Goal: Task Accomplishment & Management: Use online tool/utility

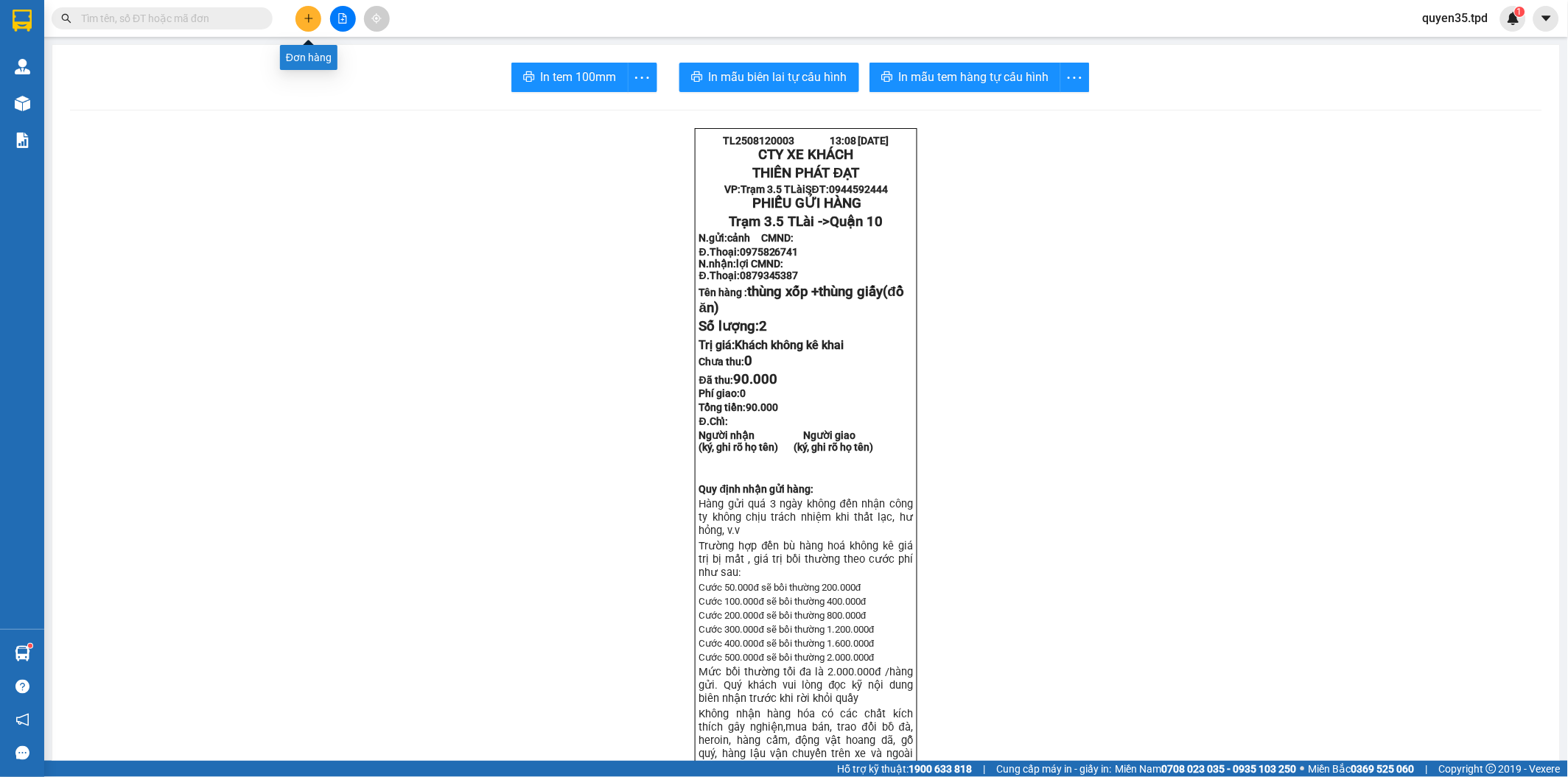
click at [312, 20] on icon "plus" at bounding box center [309, 19] width 10 height 10
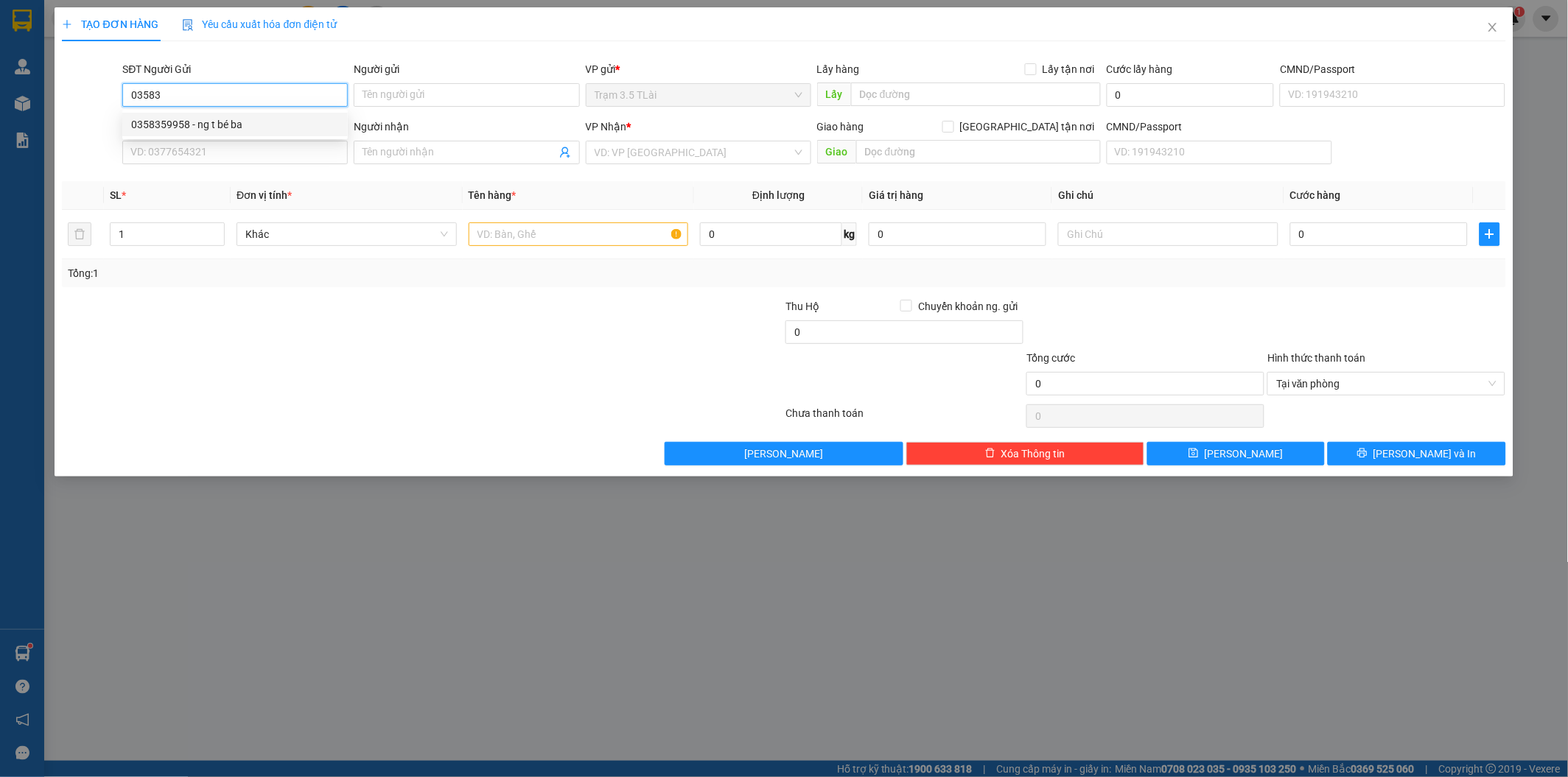
click at [214, 128] on div "0358359958 - ng t bé ba" at bounding box center [235, 125] width 208 height 16
type input "0358359958"
type input "ng t bé ba"
type input "083174009495"
type input "0358008911"
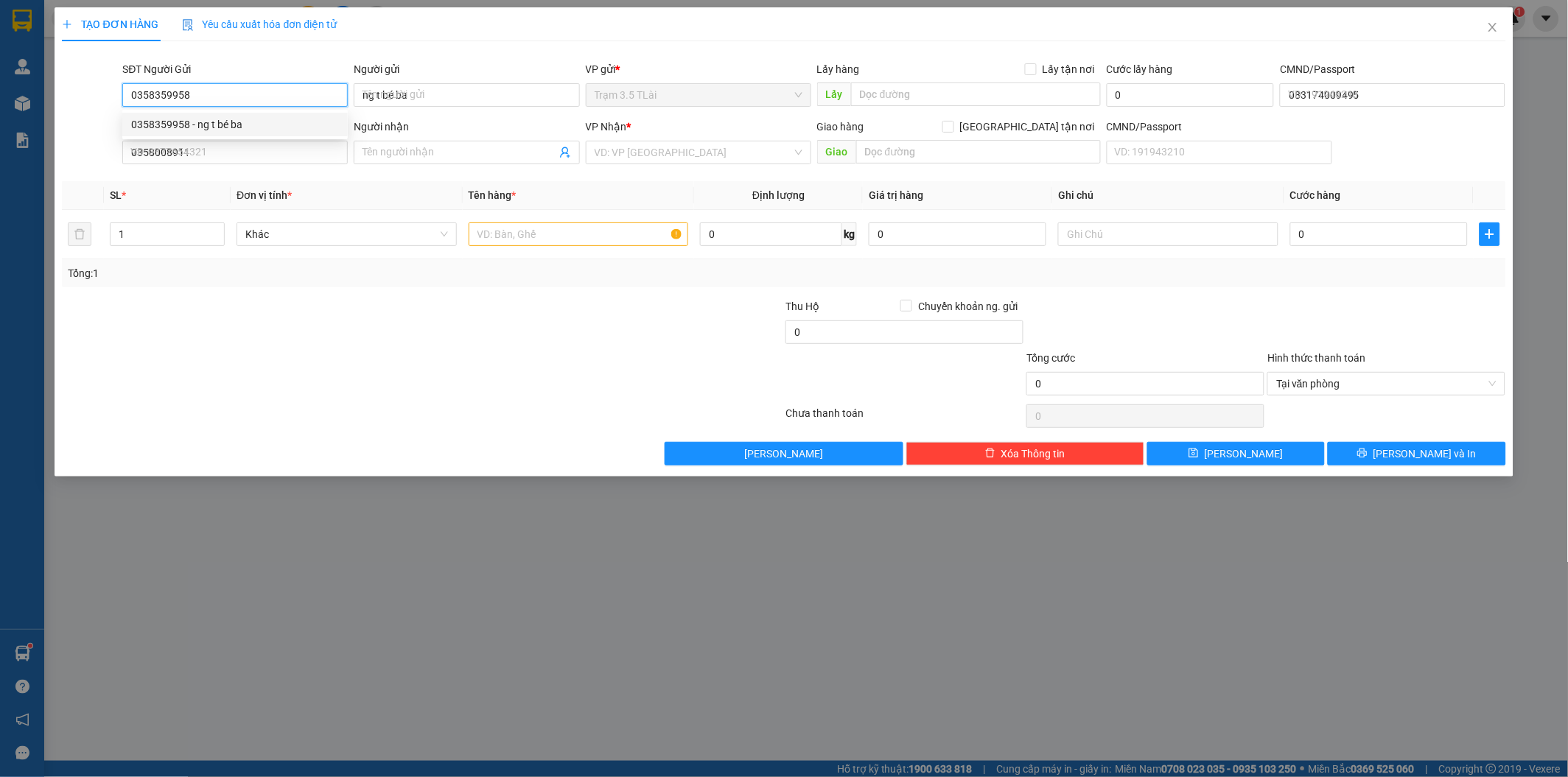
type input "YÊN"
type input "0358359958"
click at [583, 231] on input "text" at bounding box center [579, 234] width 220 height 24
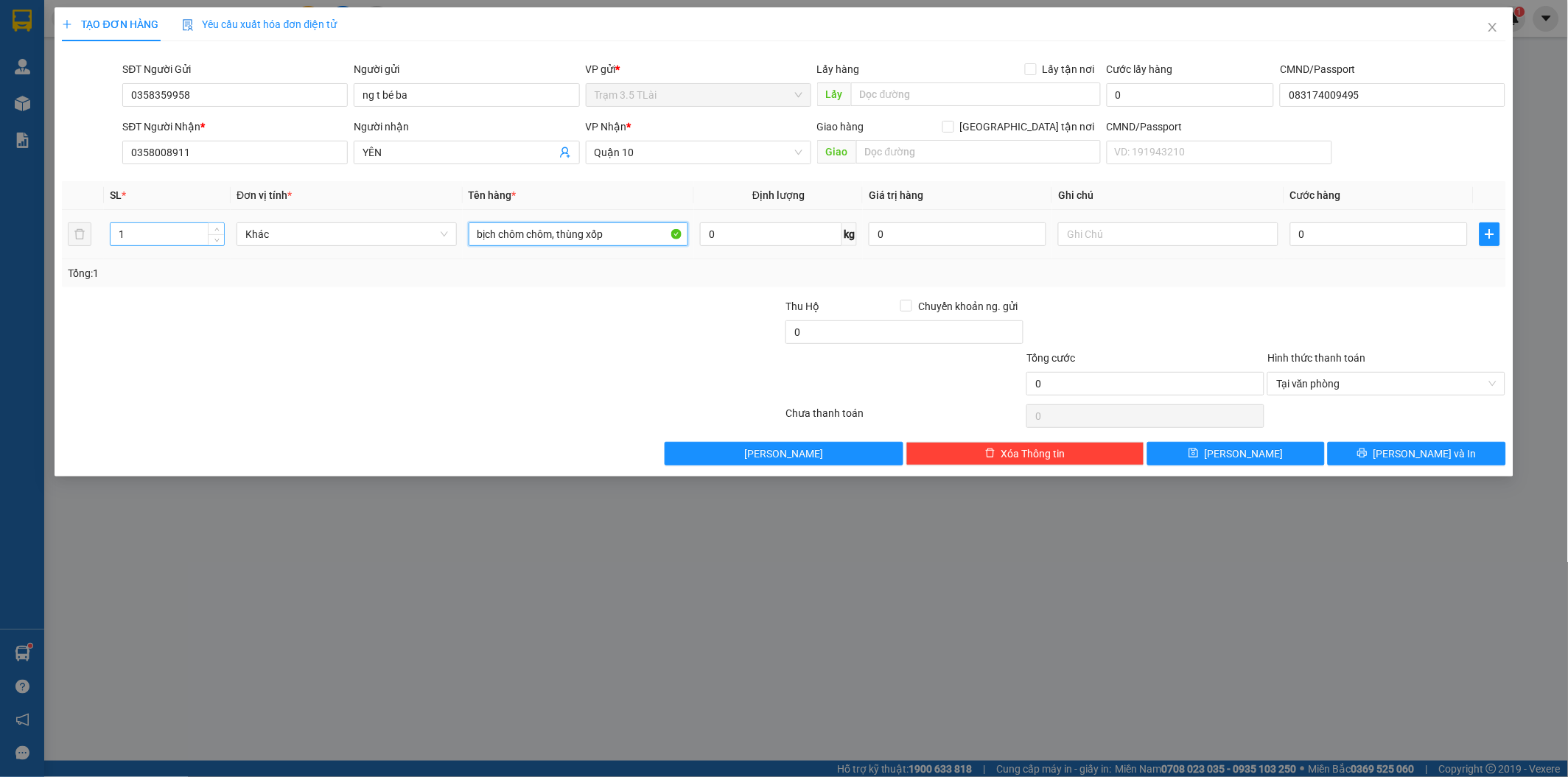
type input "bịch chôm chôm, thùng xốp"
click at [126, 233] on input "1" at bounding box center [167, 234] width 113 height 22
type input "2"
click at [1326, 240] on input "0" at bounding box center [1378, 234] width 177 height 24
type input "1"
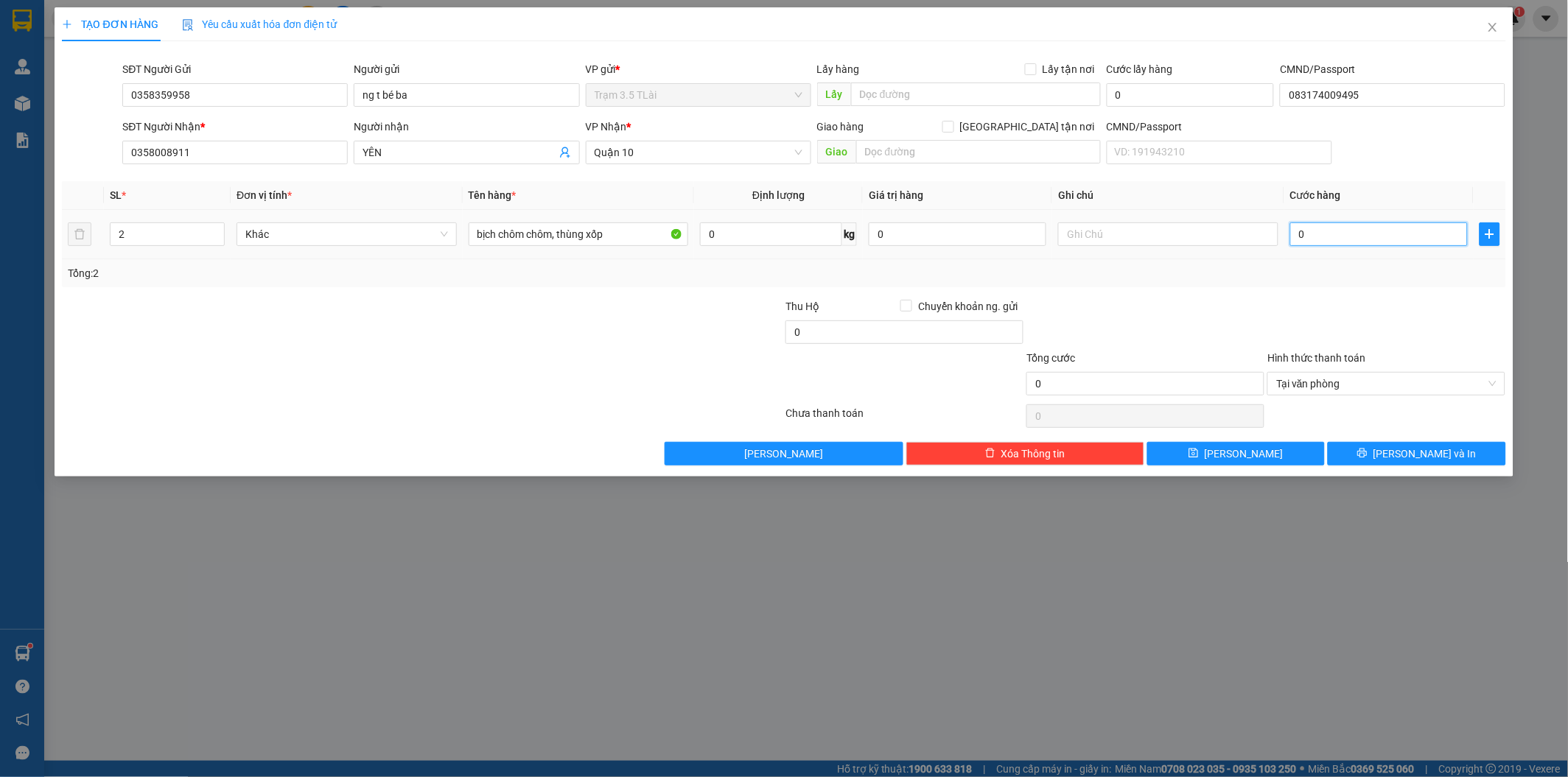
type input "1"
type input "10"
type input "100"
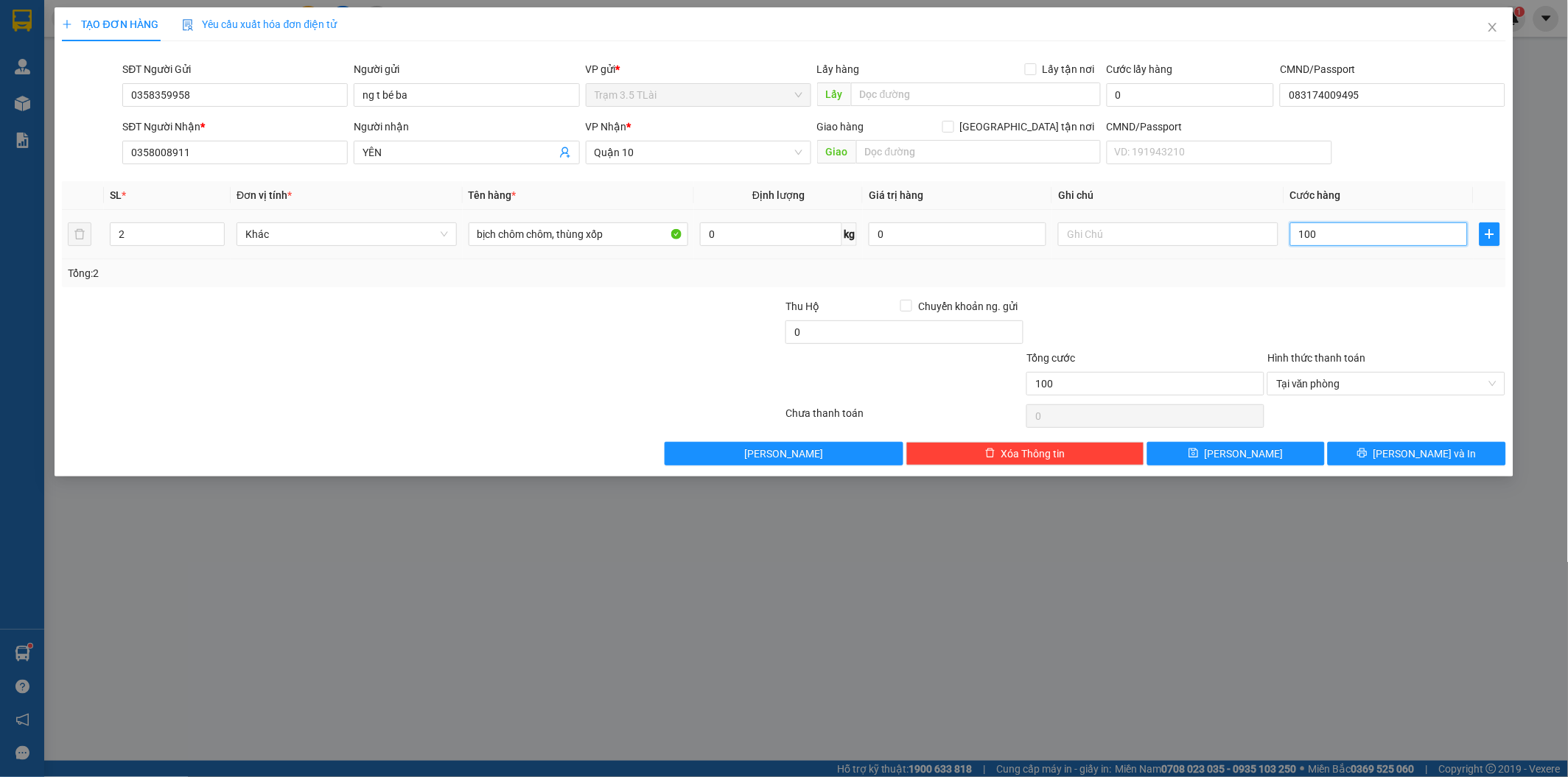
type input "1.000"
type input "10.000"
type input "100.000"
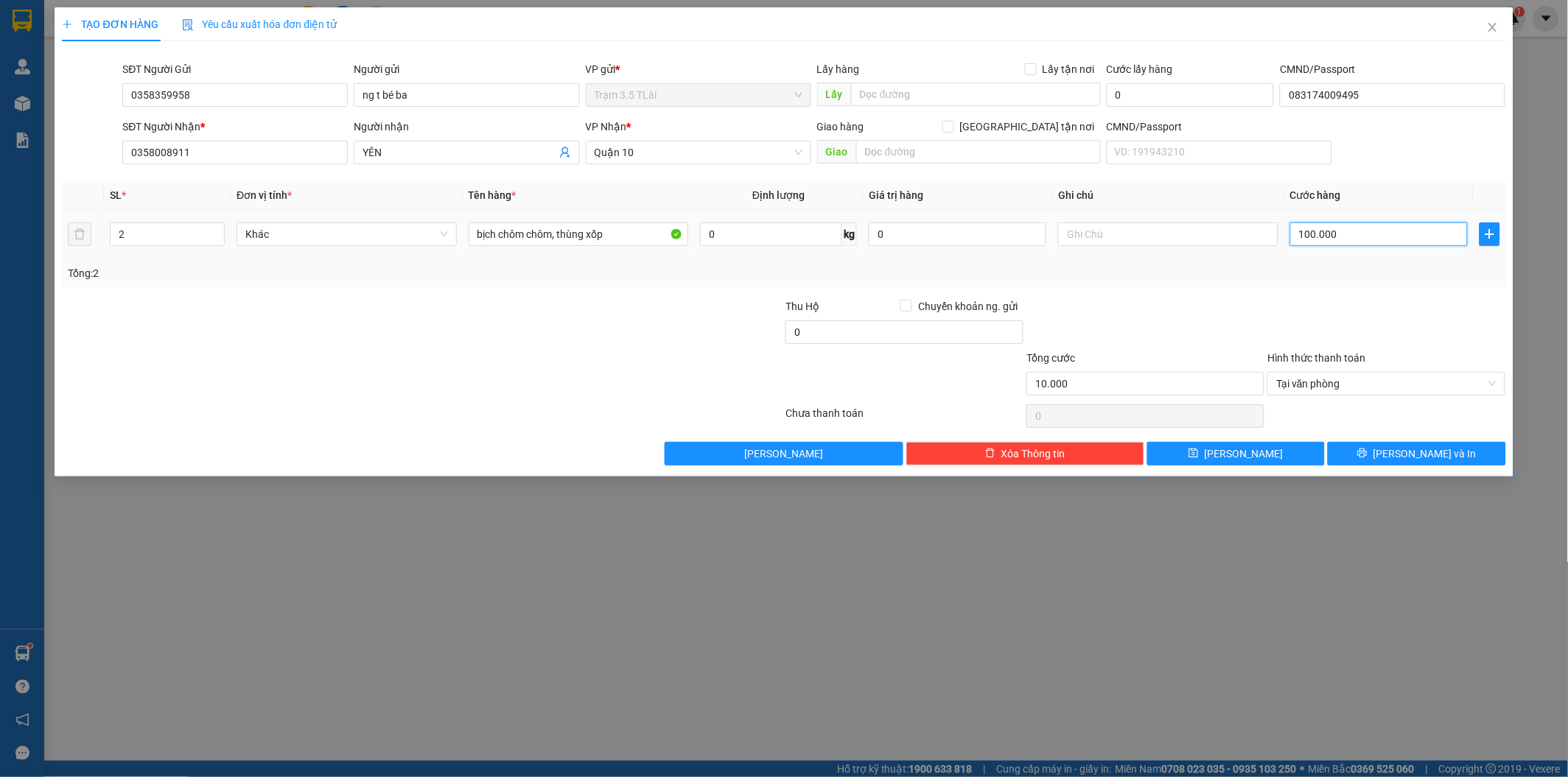
type input "100.000"
click at [1378, 459] on button "[PERSON_NAME] và In" at bounding box center [1416, 454] width 177 height 24
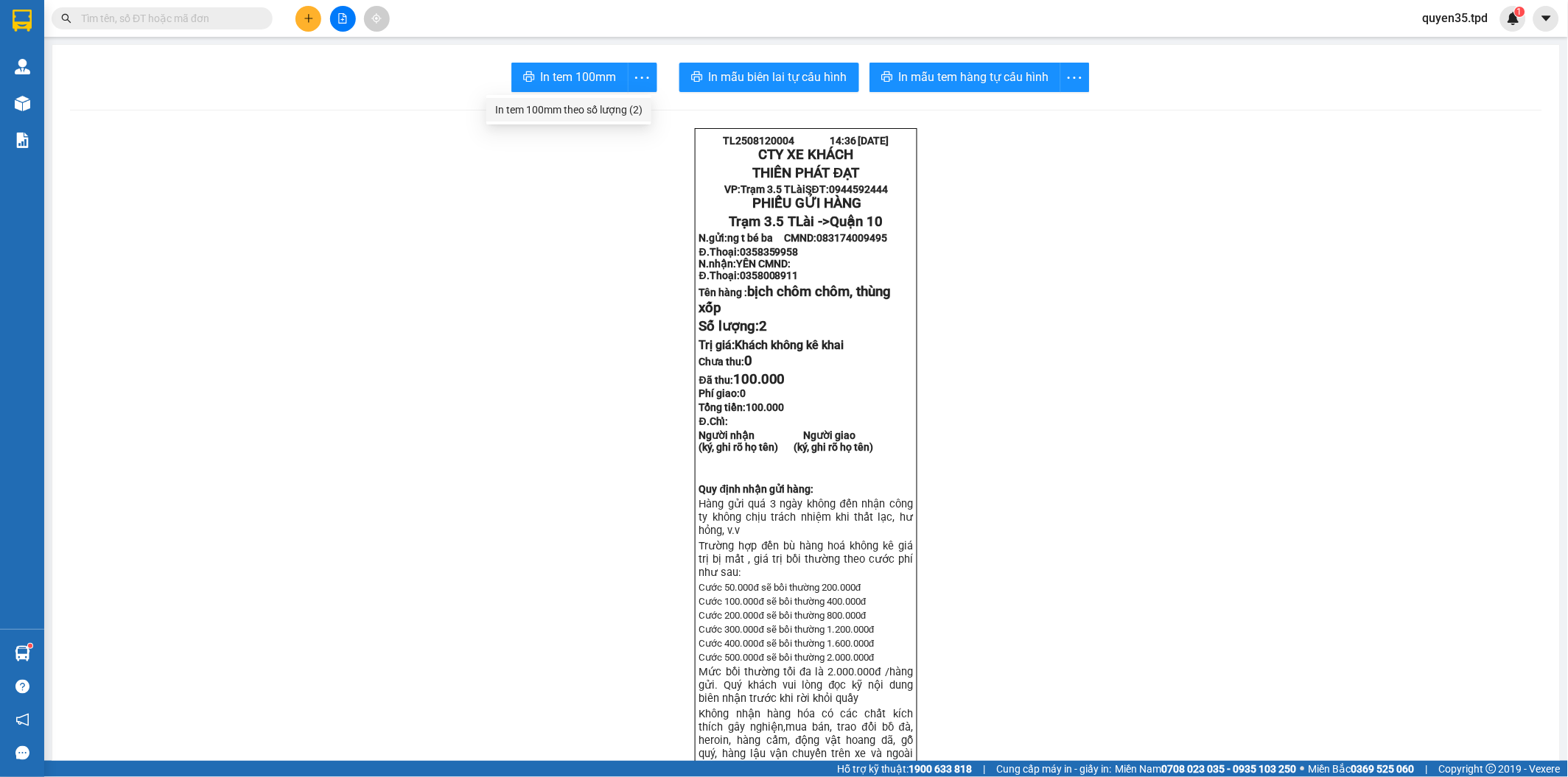
click at [619, 112] on div "In tem 100mm theo số lượng (2)" at bounding box center [568, 110] width 148 height 16
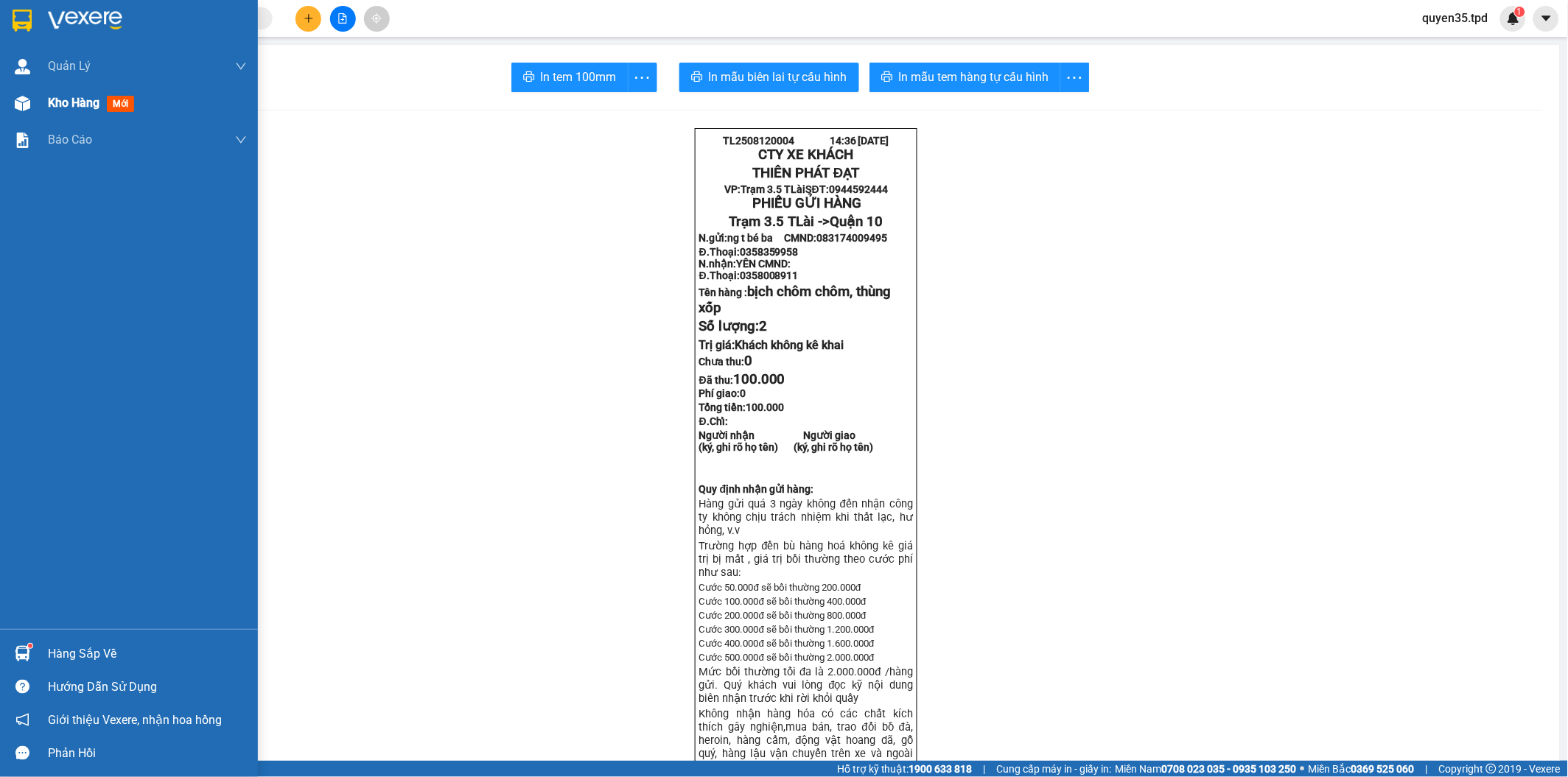
click at [33, 105] on div at bounding box center [22, 103] width 26 height 26
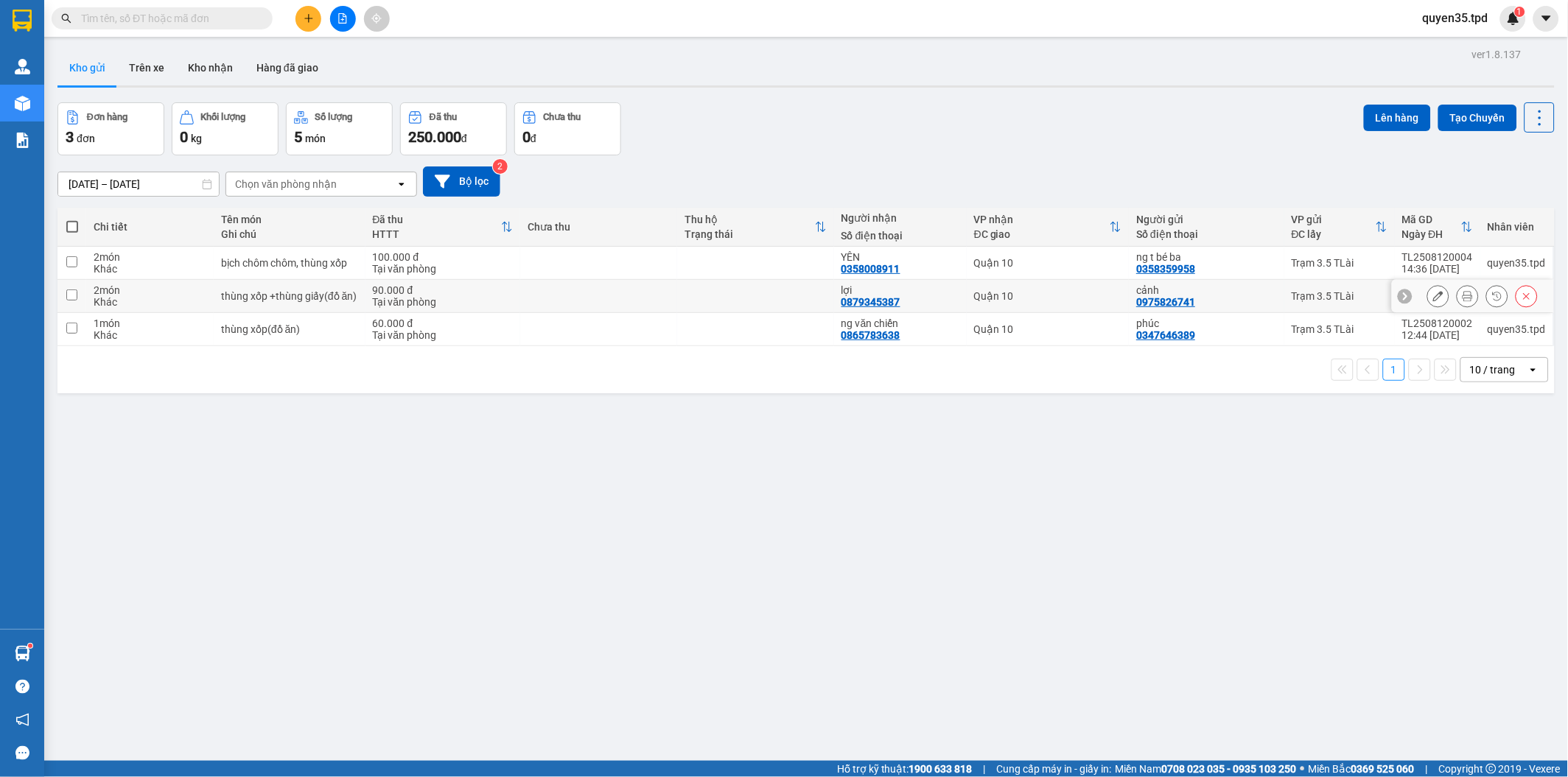
click at [70, 291] on input "checkbox" at bounding box center [71, 294] width 11 height 11
checkbox input "true"
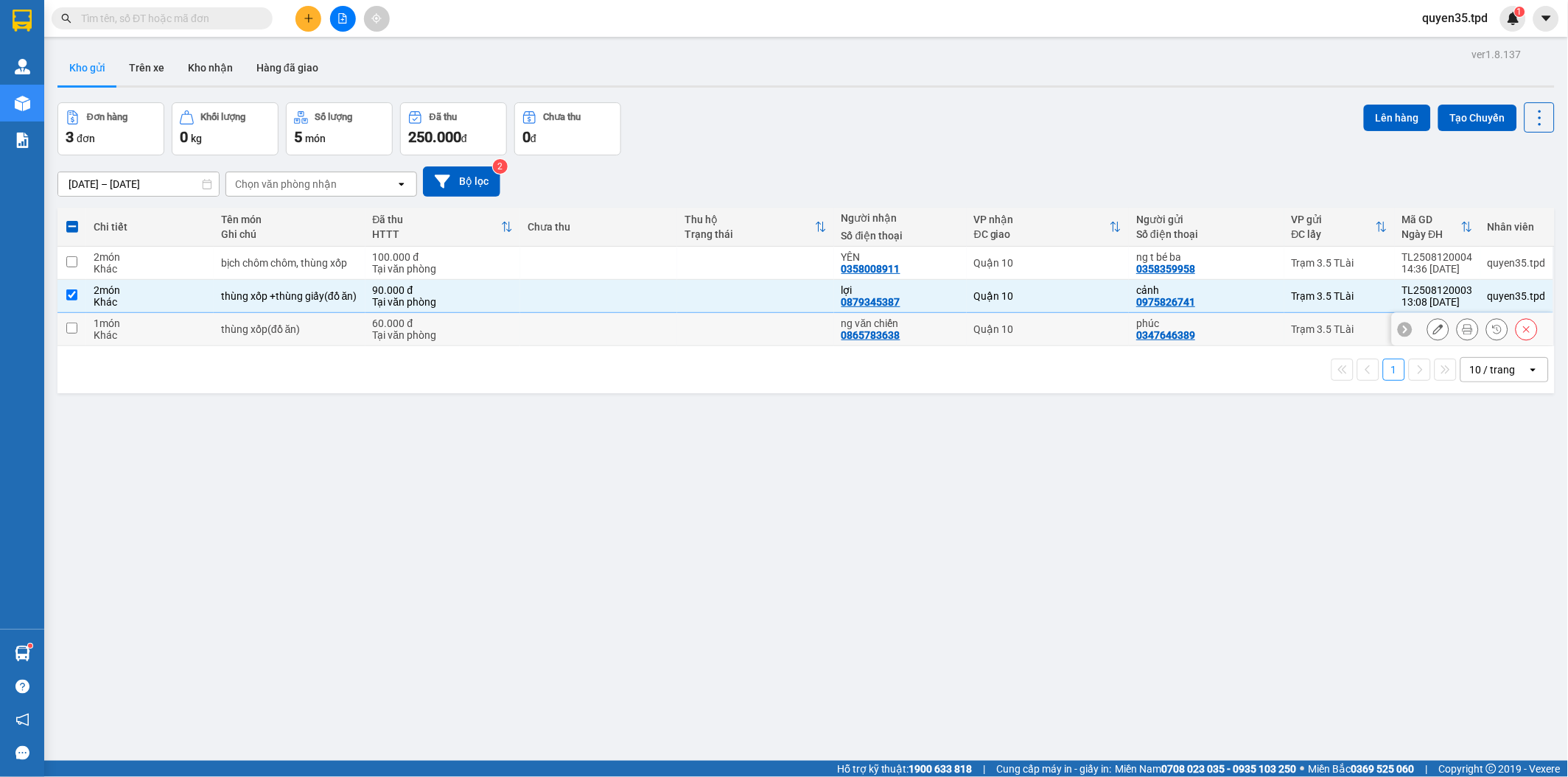
click at [65, 323] on td at bounding box center [71, 329] width 29 height 33
checkbox input "true"
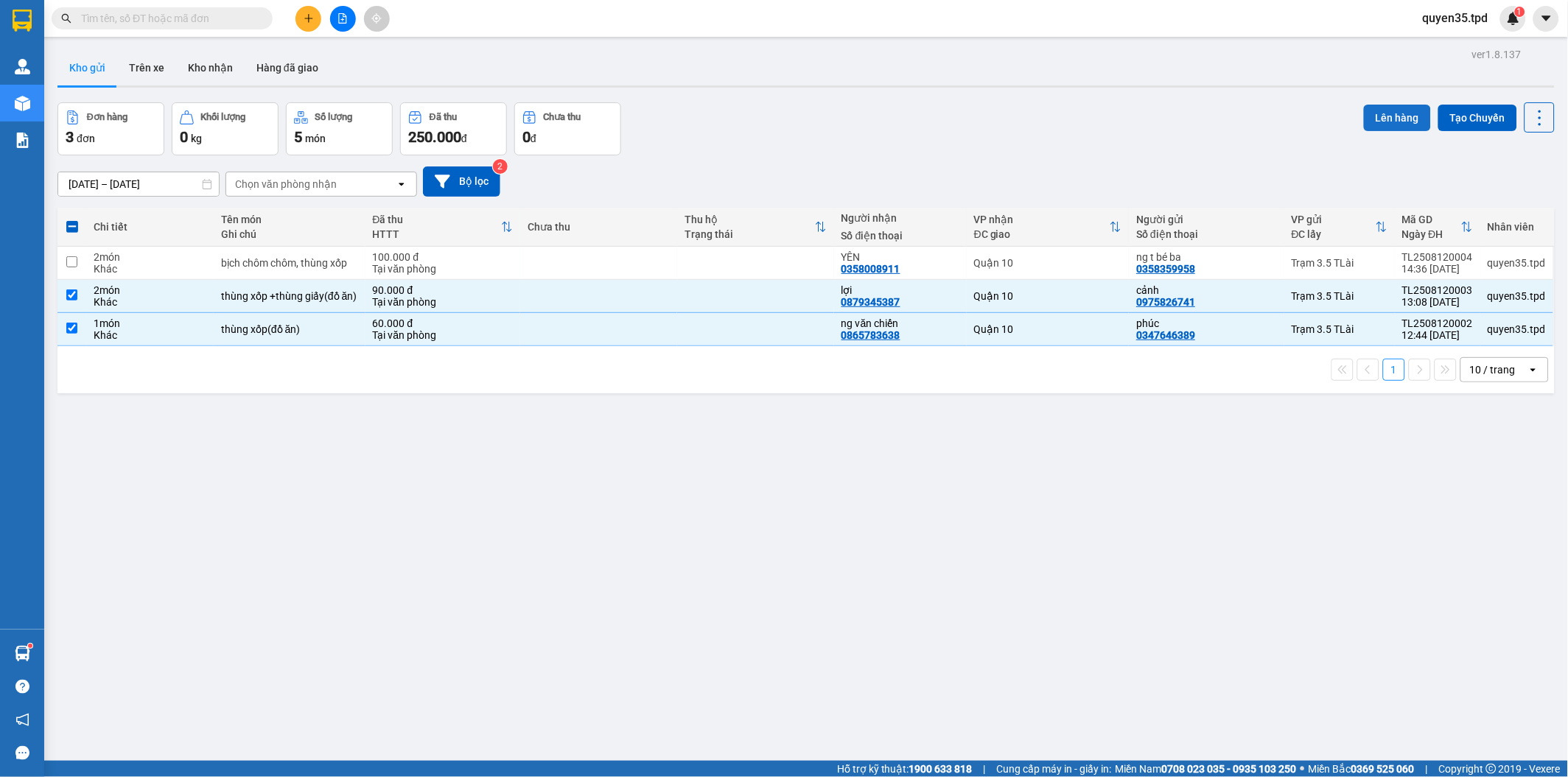
click at [1367, 120] on button "Lên hàng" at bounding box center [1397, 118] width 67 height 27
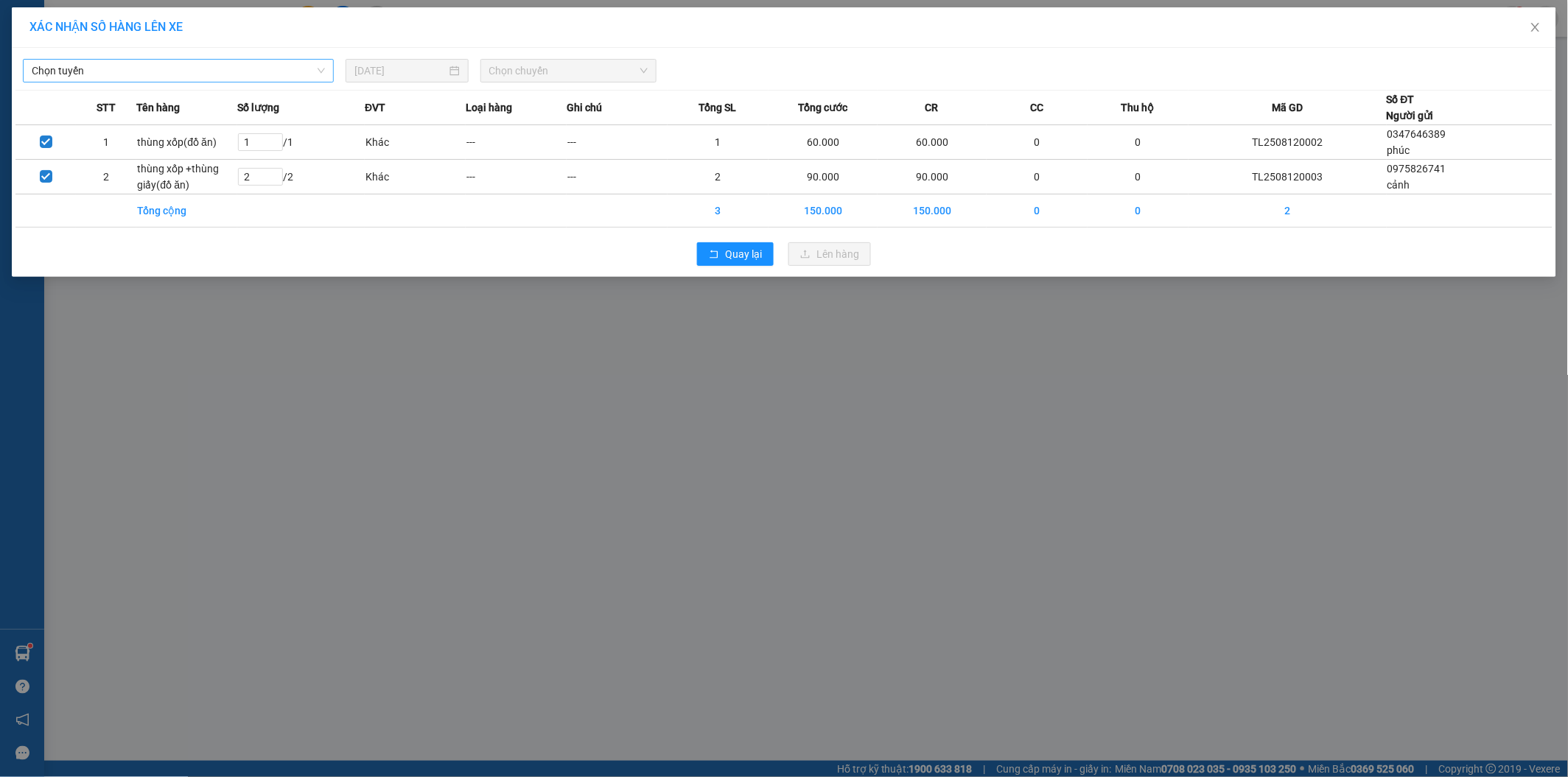
click at [320, 71] on span "Chọn tuyến" at bounding box center [178, 70] width 293 height 22
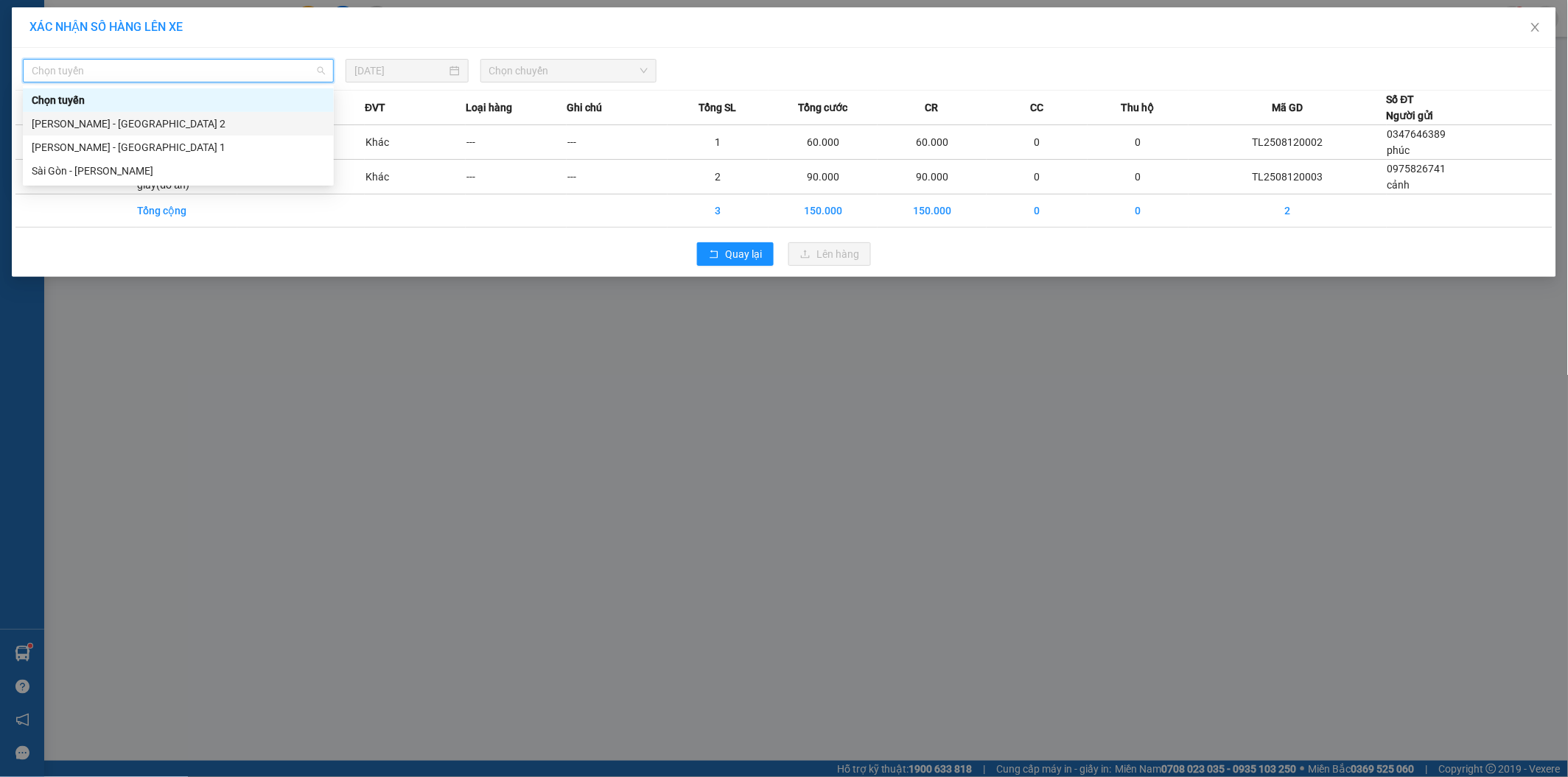
click at [82, 125] on div "[PERSON_NAME] - [GEOGRAPHIC_DATA] 2" at bounding box center [178, 124] width 293 height 16
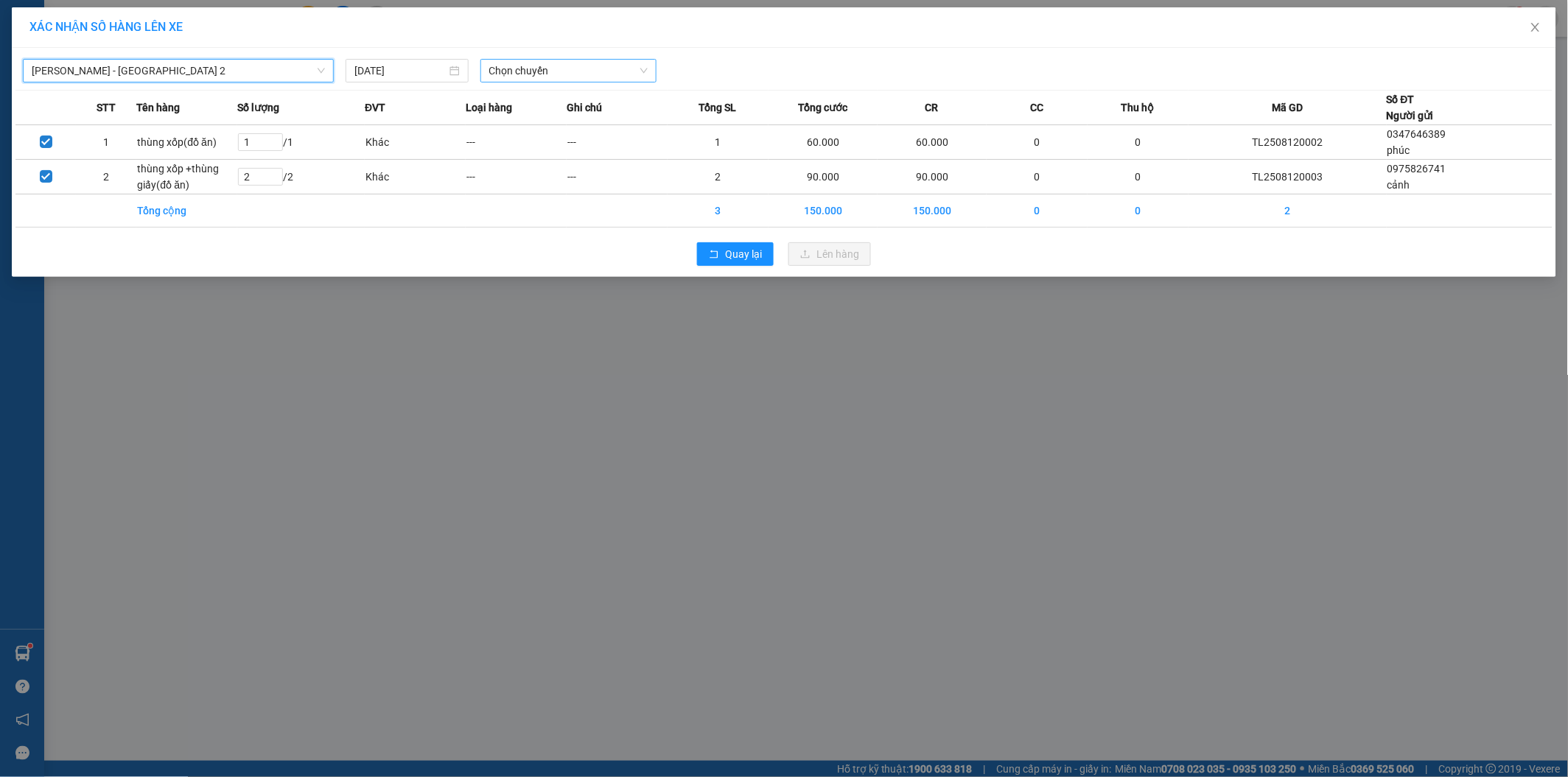
click at [578, 70] on span "Chọn chuyến" at bounding box center [568, 70] width 159 height 22
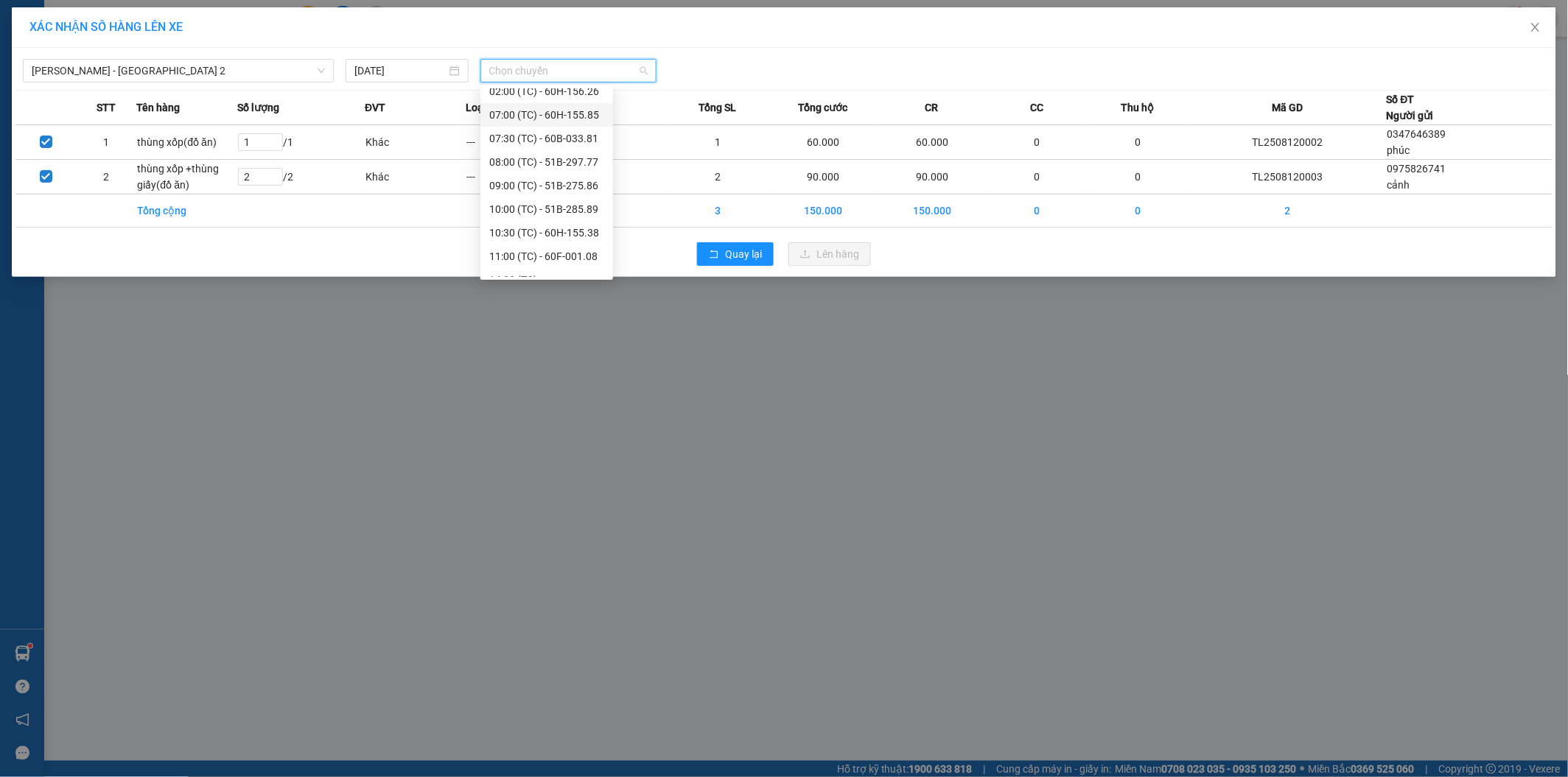
scroll to position [47, 0]
click at [521, 271] on div "14:00 (TC)" at bounding box center [546, 265] width 115 height 16
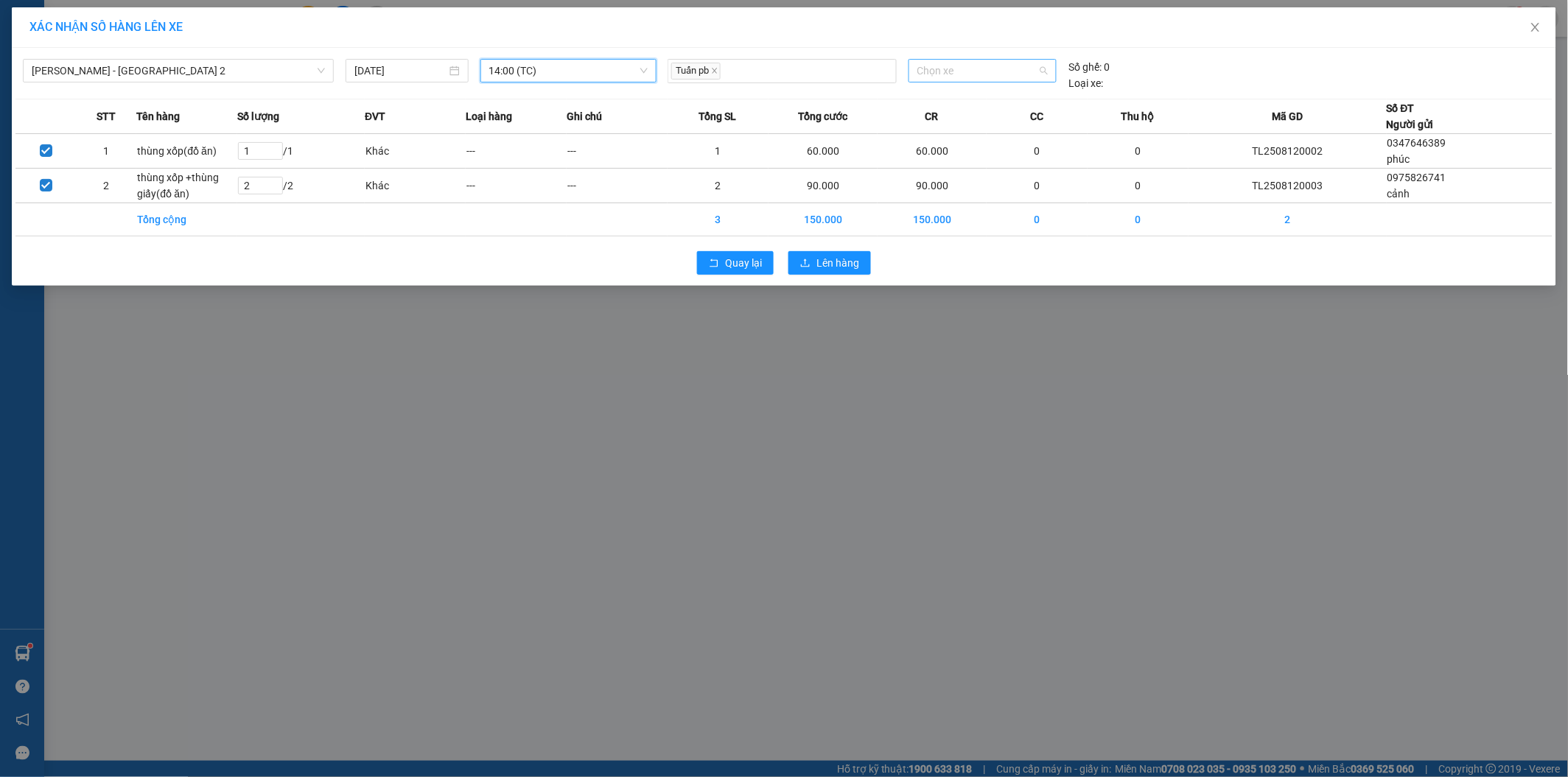
click at [998, 71] on span "Chọn xe" at bounding box center [983, 70] width 131 height 22
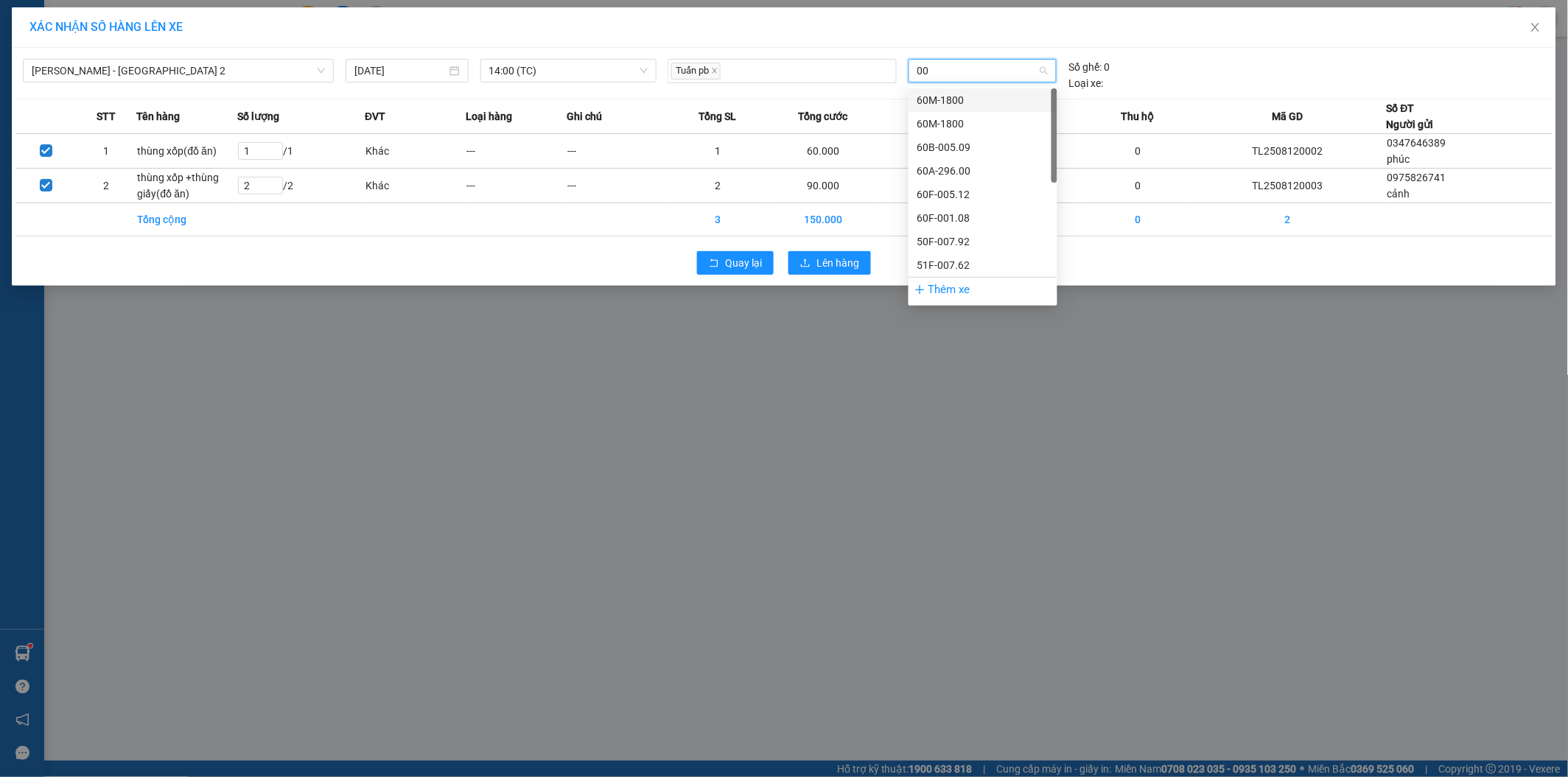
type input "005"
click at [948, 190] on div "60F-005.82" at bounding box center [983, 194] width 131 height 16
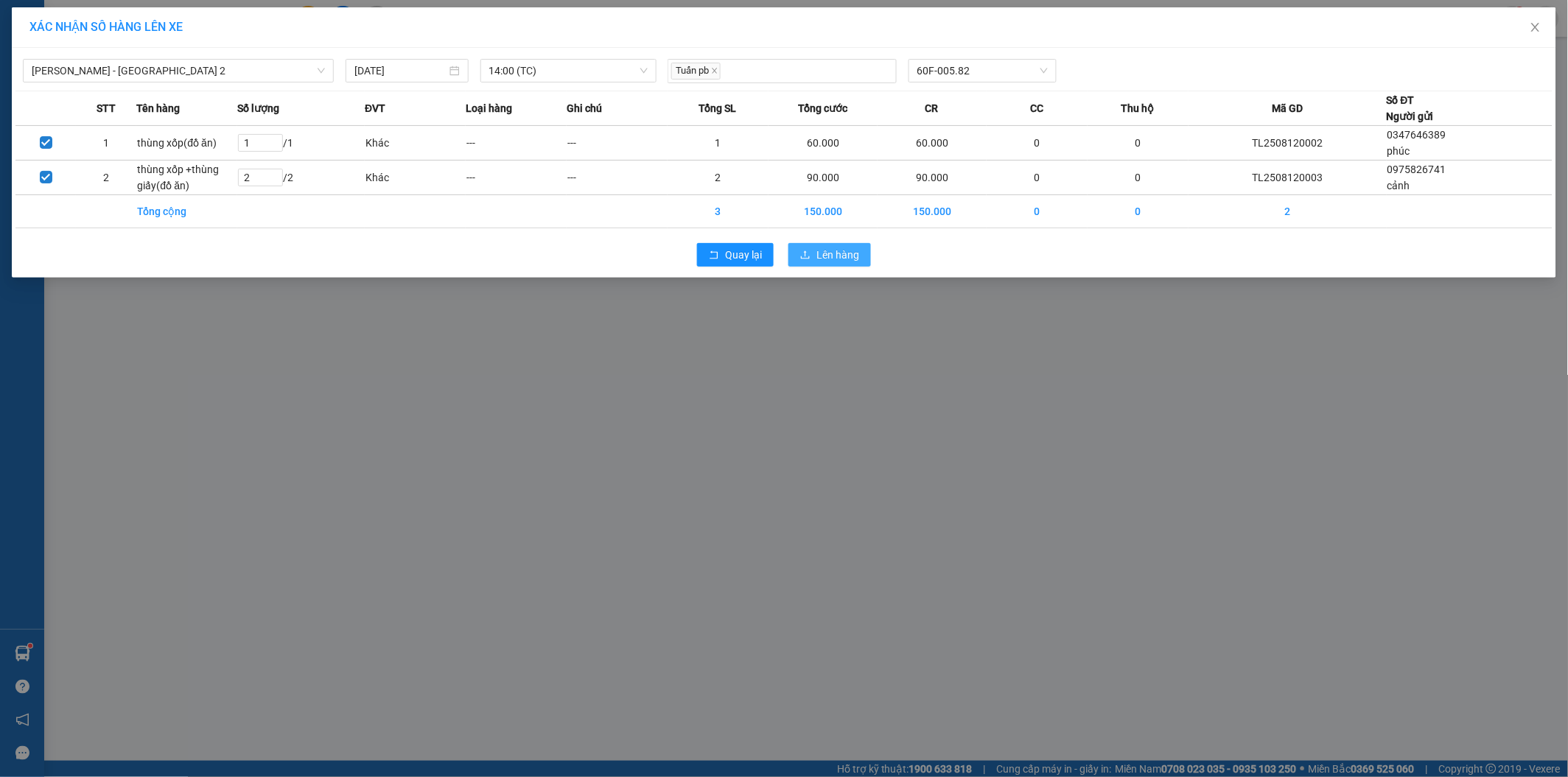
click at [825, 257] on span "Lên hàng" at bounding box center [837, 255] width 43 height 16
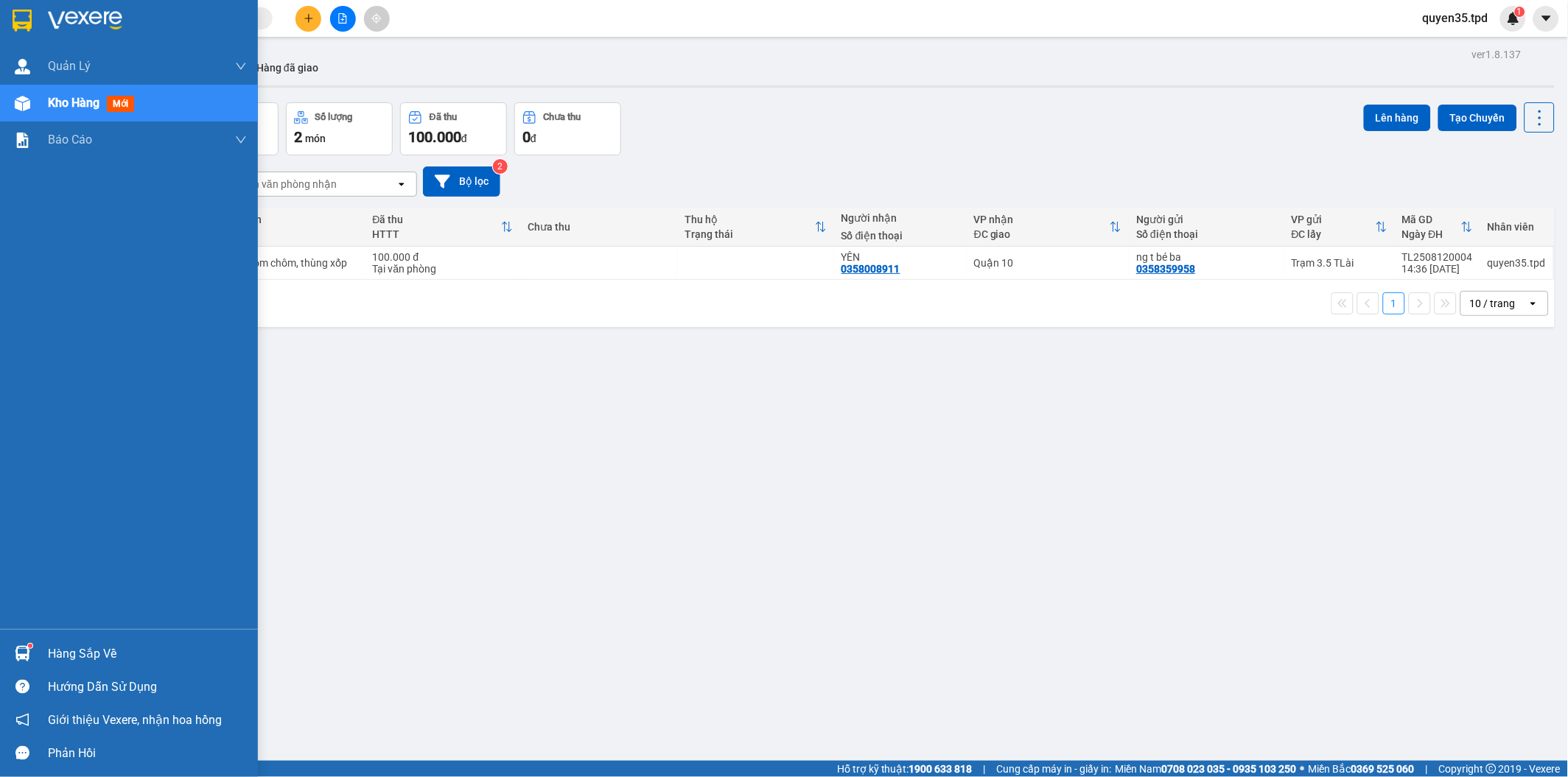
click at [45, 669] on div "Hàng sắp về" at bounding box center [129, 653] width 258 height 33
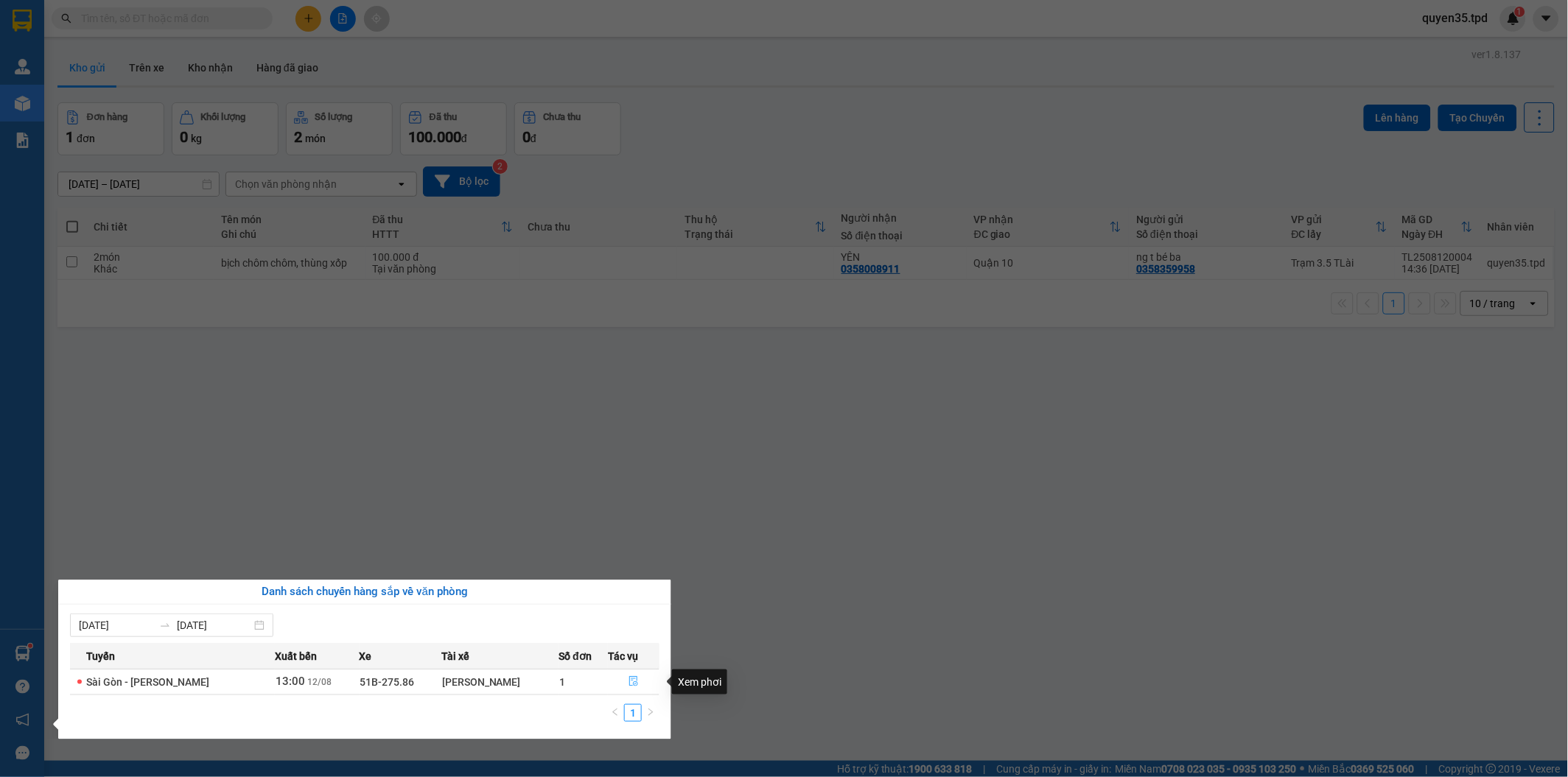
click at [611, 681] on button "button" at bounding box center [633, 682] width 50 height 24
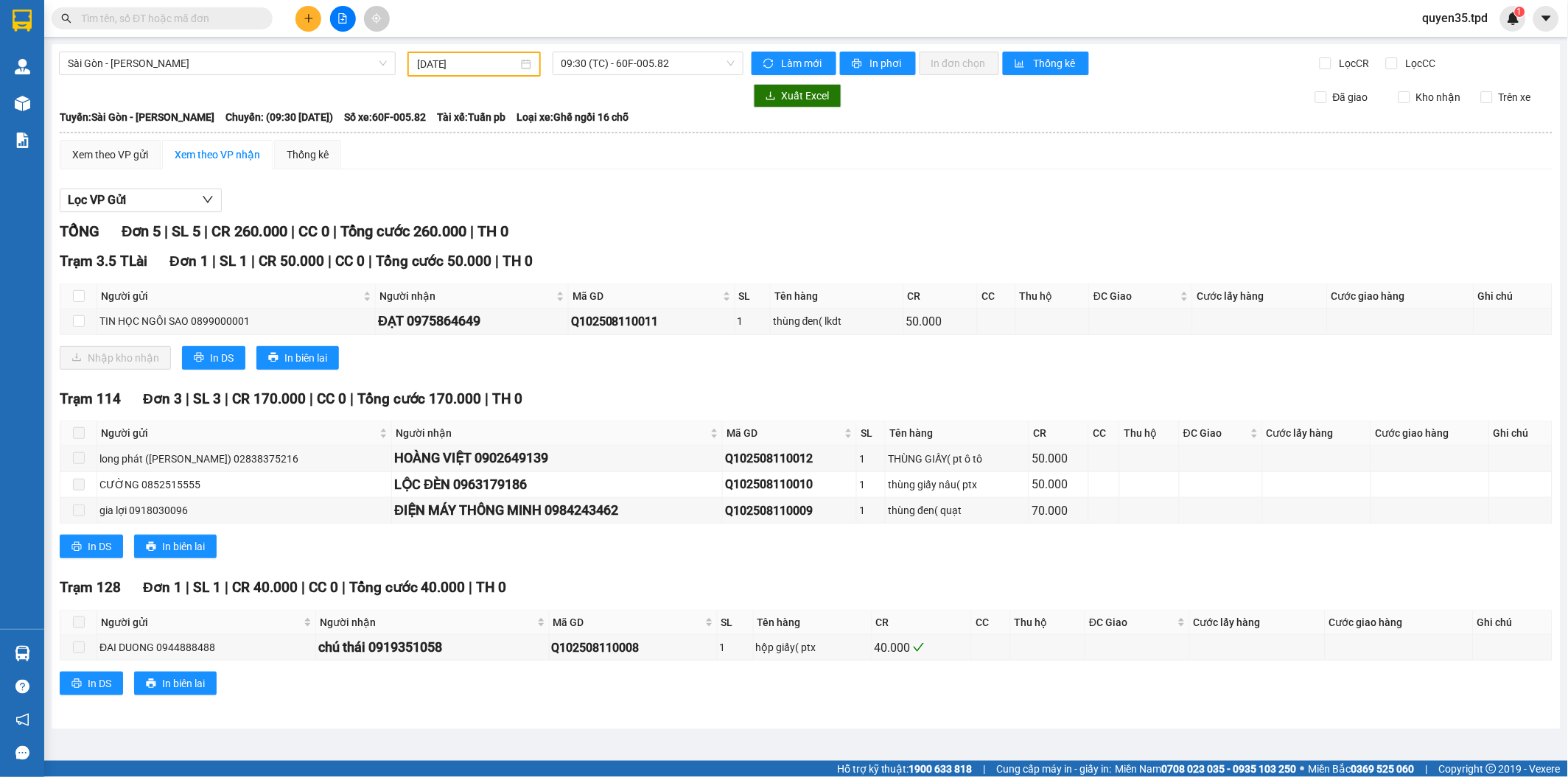
click at [627, 681] on div "In DS In biên lai" at bounding box center [806, 684] width 1492 height 24
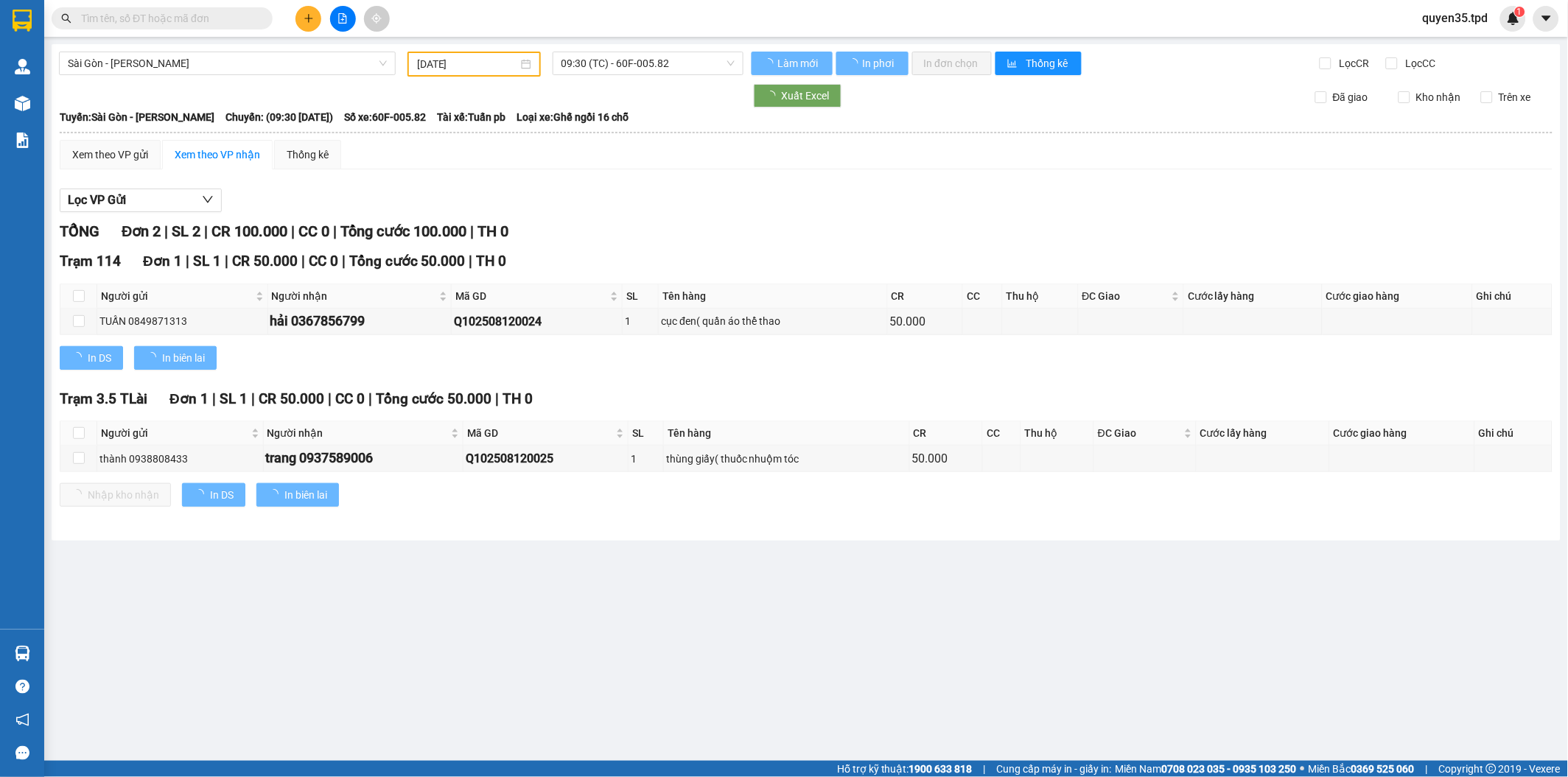
type input "[DATE]"
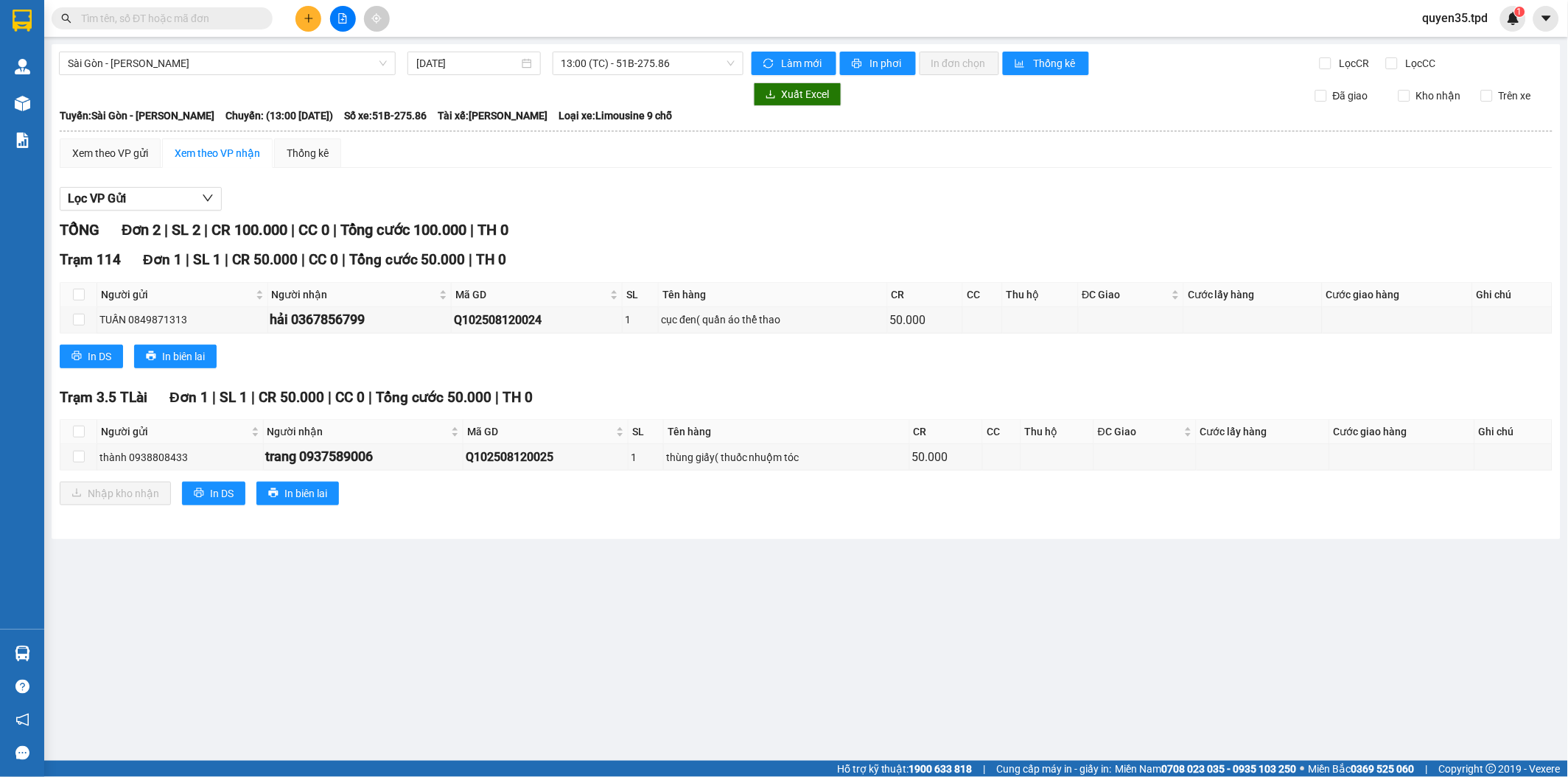
click at [611, 582] on main "[GEOGRAPHIC_DATA] - [PERSON_NAME] [DATE] 13:00 (TC) - 51B-275.86 Làm mới In phơ…" at bounding box center [784, 380] width 1568 height 761
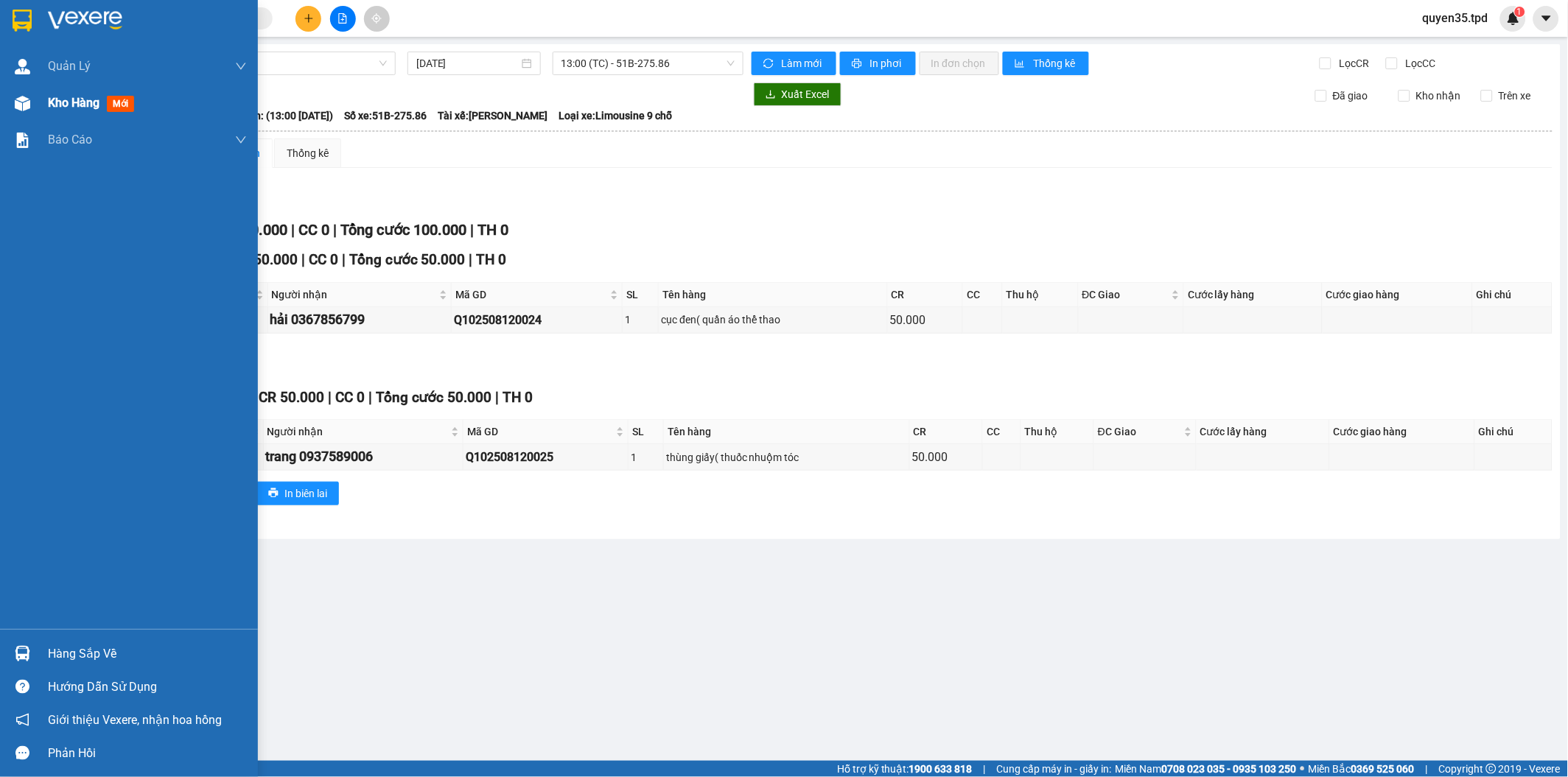
click at [43, 112] on div "Kho hàng mới" at bounding box center [129, 103] width 258 height 37
